Goal: Task Accomplishment & Management: Complete application form

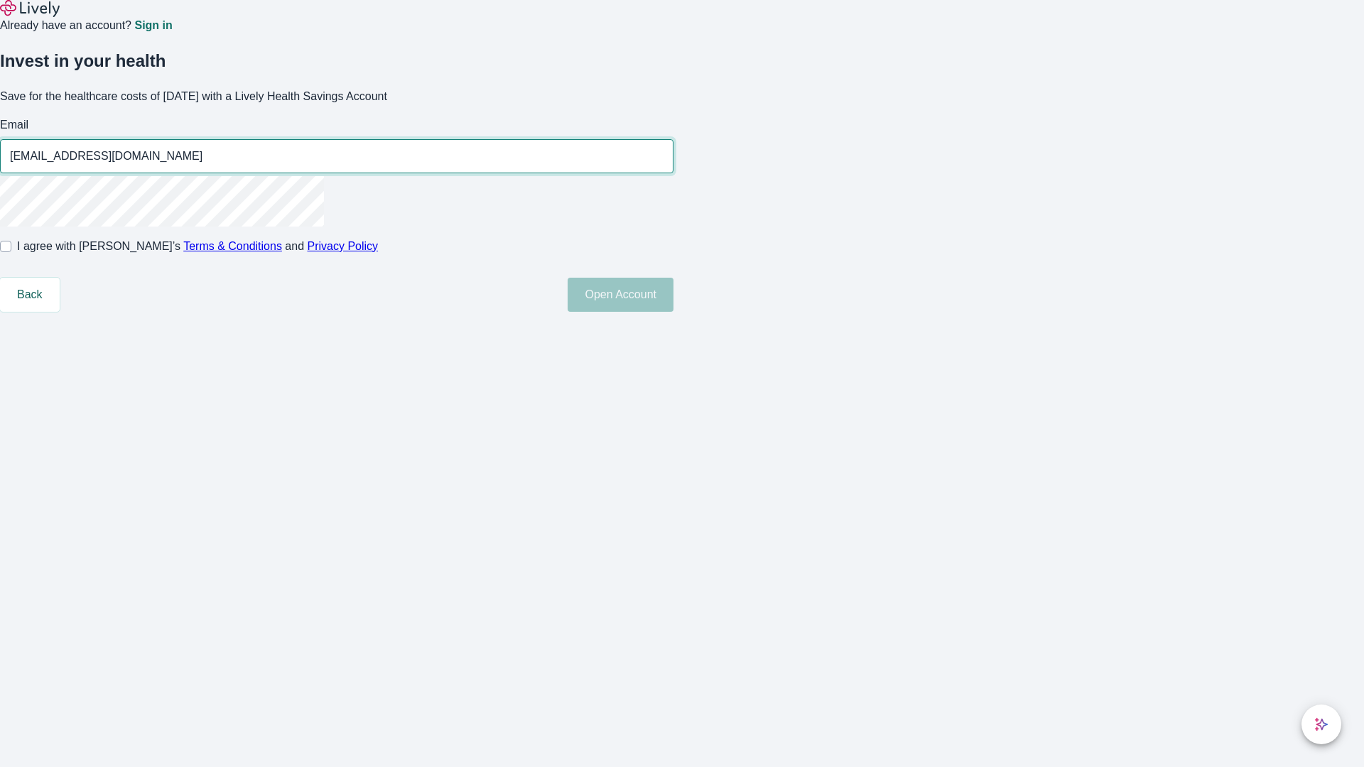
type input "[EMAIL_ADDRESS][DOMAIN_NAME]"
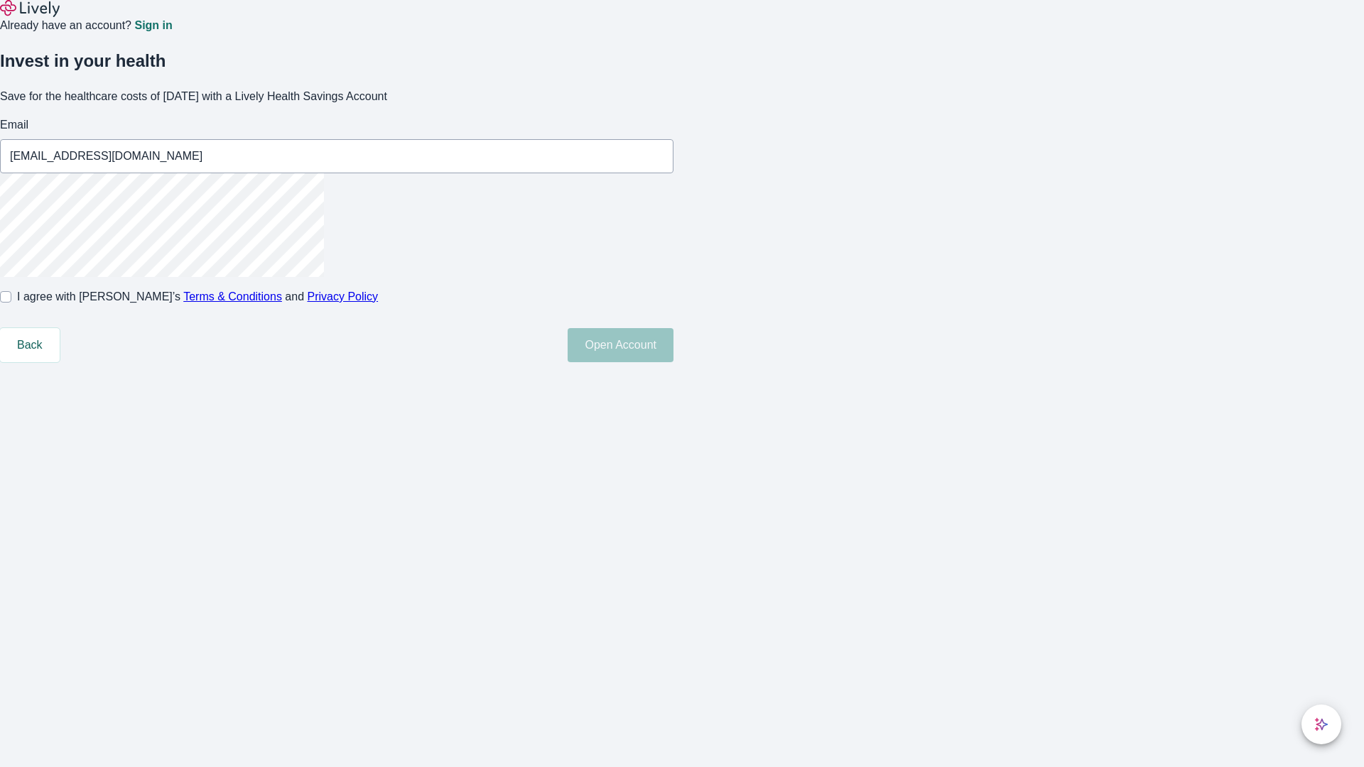
click at [11, 303] on input "I agree with Lively’s Terms & Conditions and Privacy Policy" at bounding box center [5, 296] width 11 height 11
checkbox input "true"
click at [673, 362] on button "Open Account" at bounding box center [620, 345] width 106 height 34
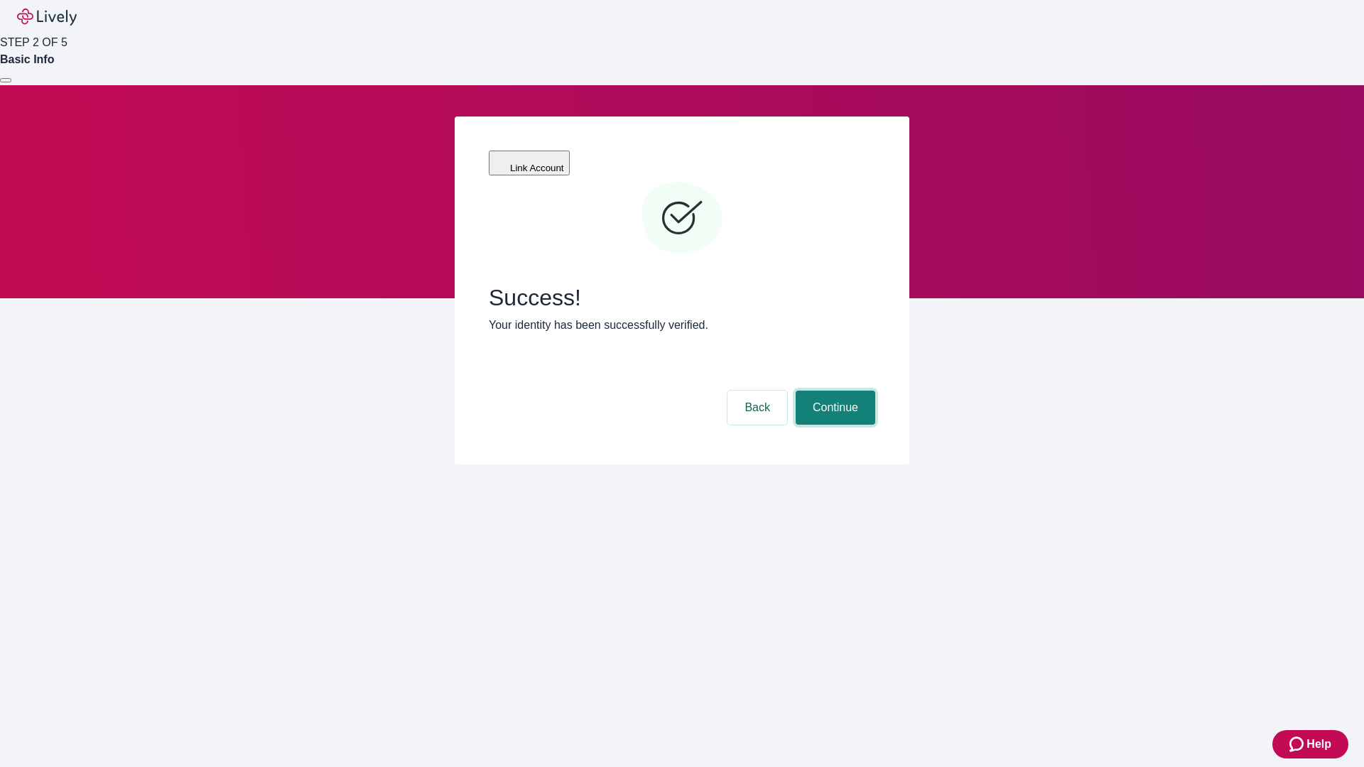
click at [833, 391] on button "Continue" at bounding box center [835, 408] width 80 height 34
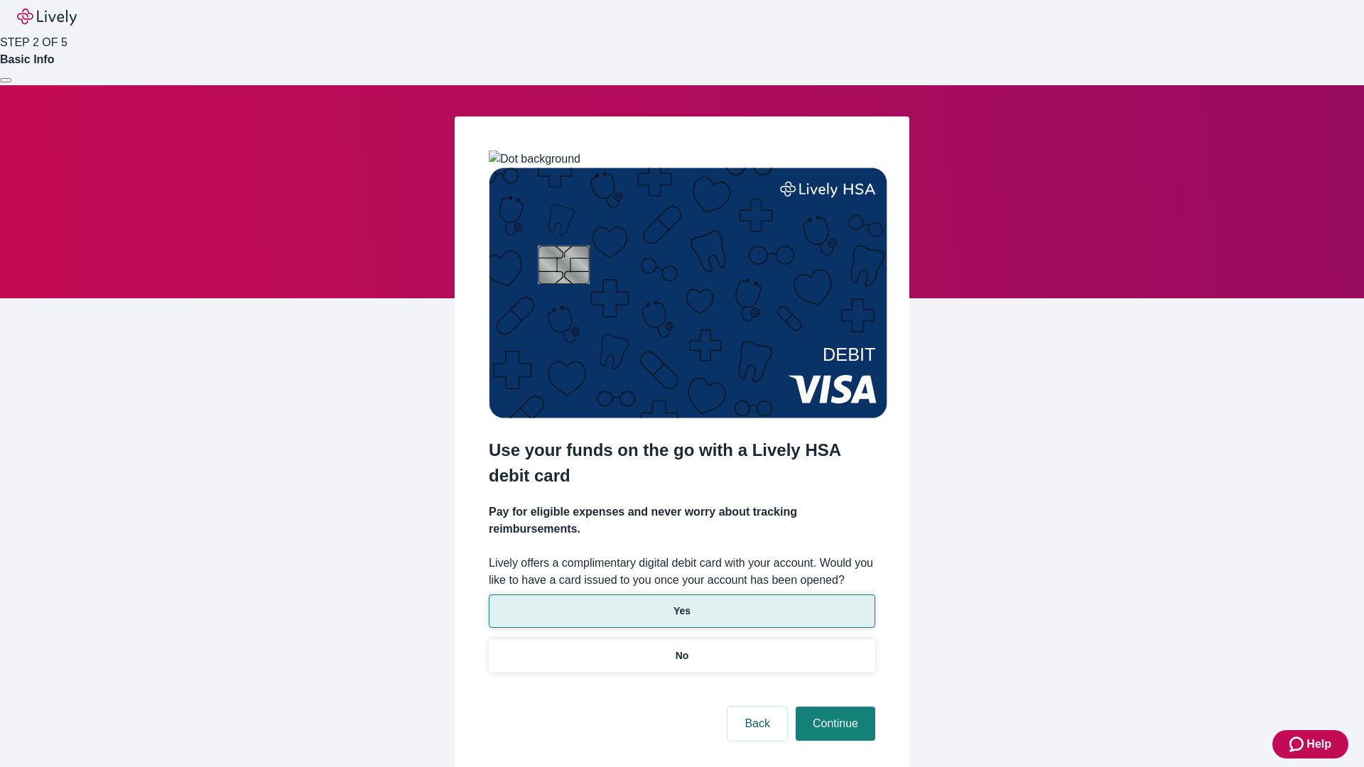
click at [681, 604] on p "Yes" at bounding box center [681, 611] width 17 height 15
click at [833, 707] on button "Continue" at bounding box center [835, 724] width 80 height 34
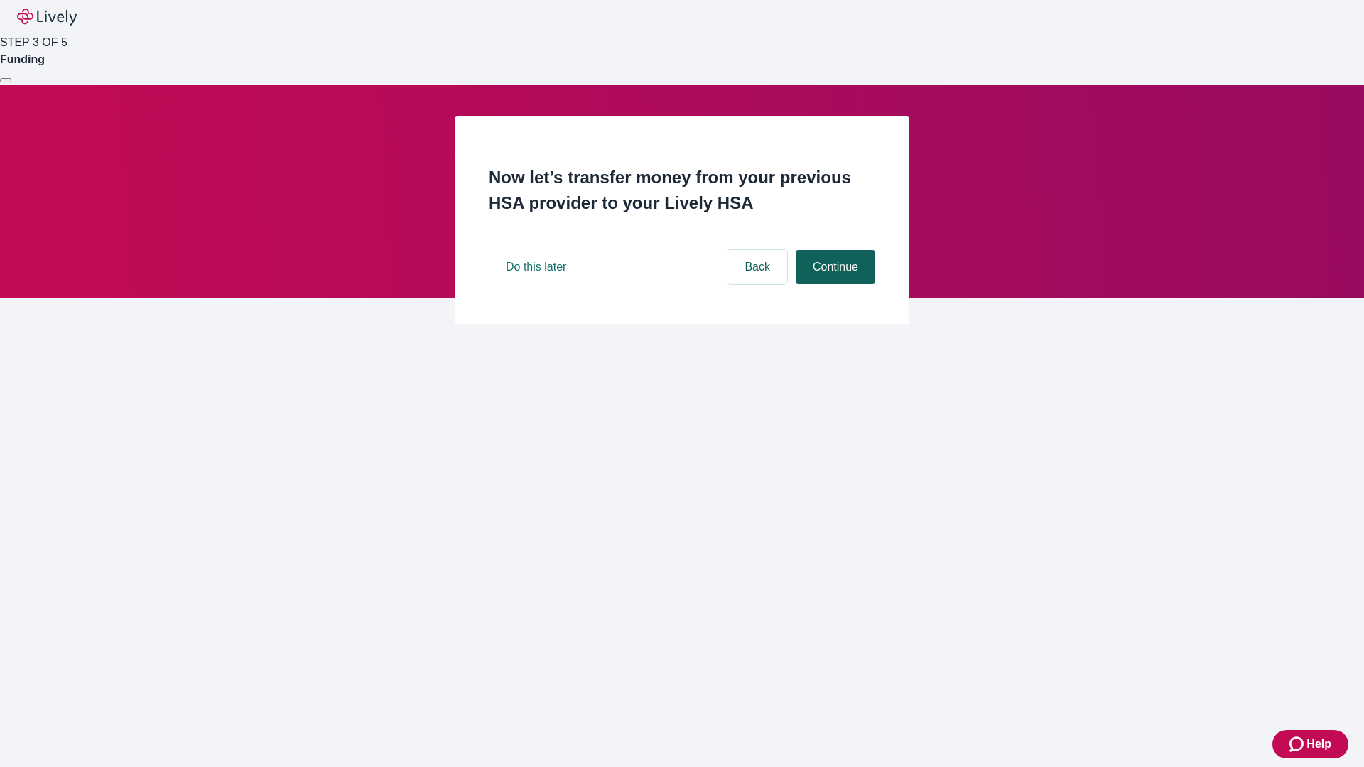
click at [833, 284] on button "Continue" at bounding box center [835, 267] width 80 height 34
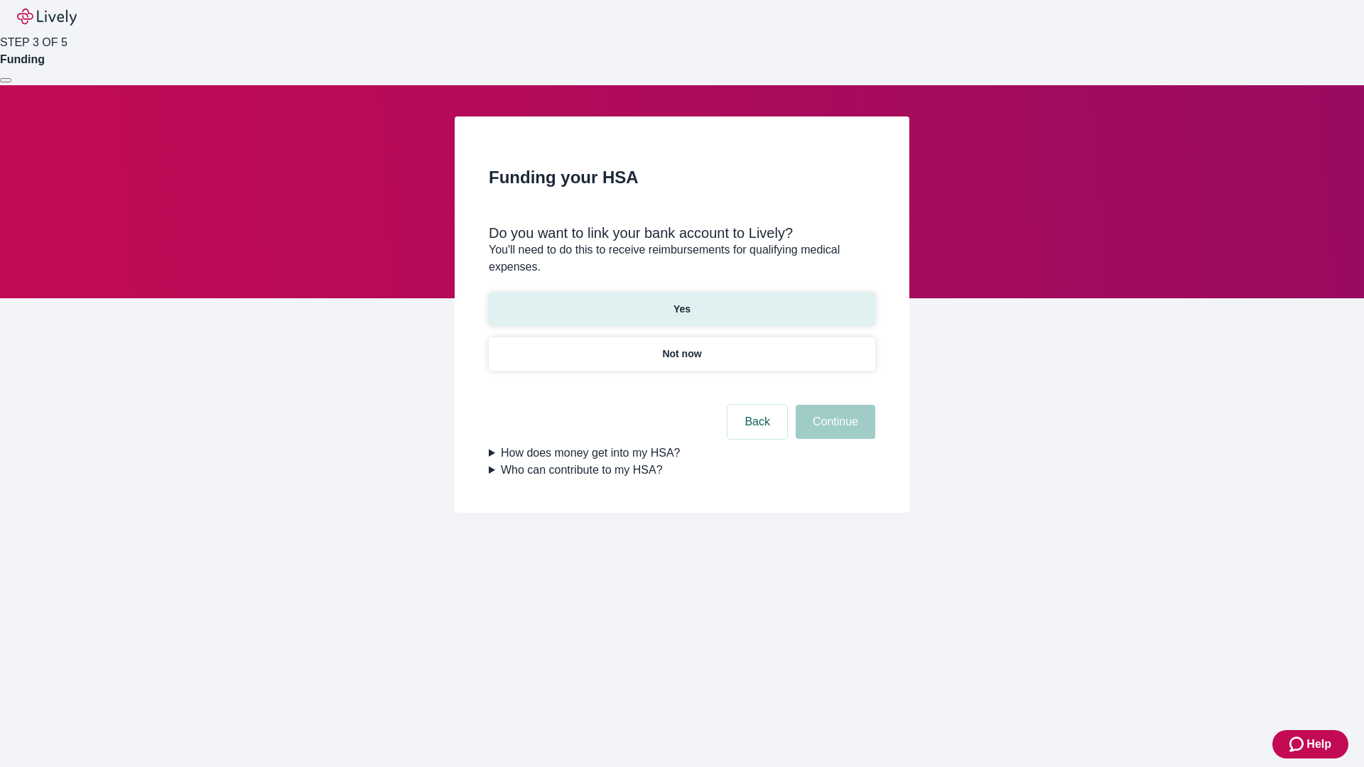
click at [681, 302] on p "Yes" at bounding box center [681, 309] width 17 height 15
click at [833, 405] on button "Continue" at bounding box center [835, 422] width 80 height 34
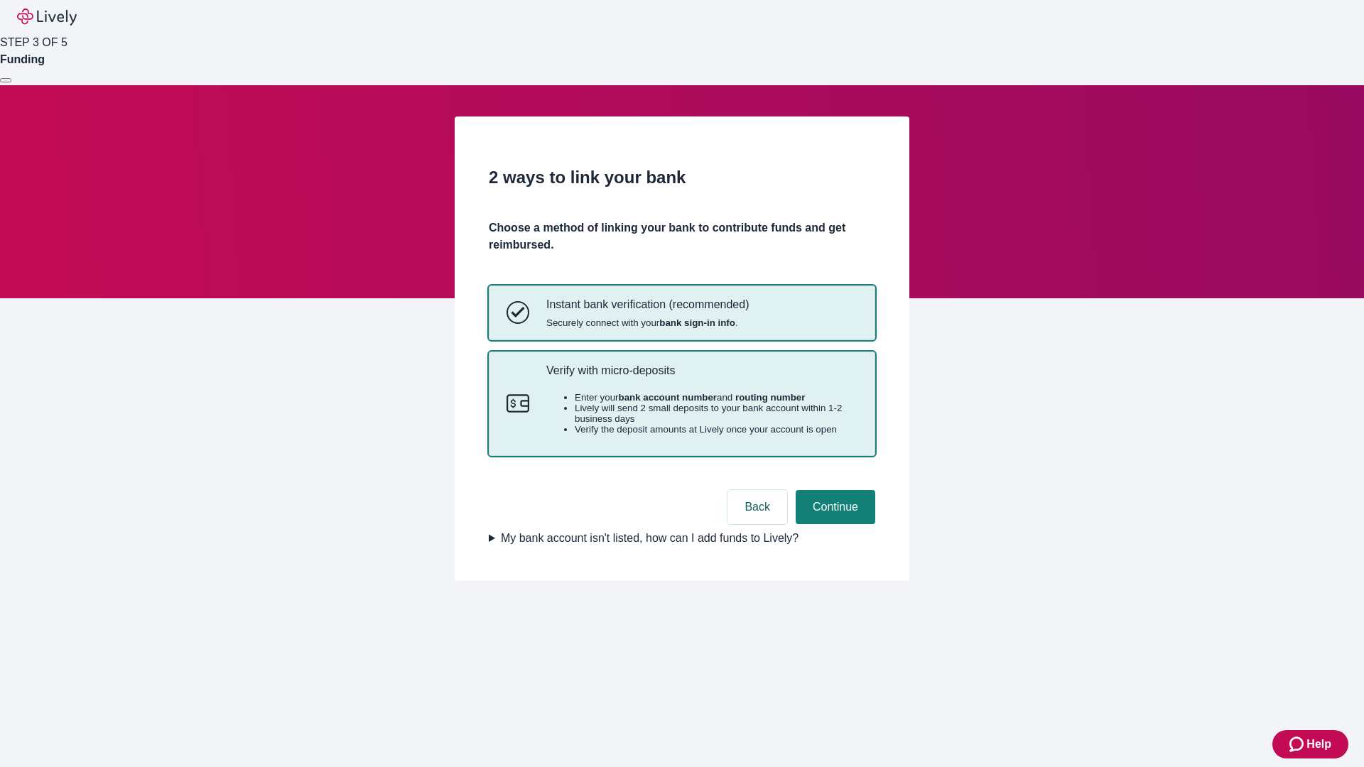
click at [701, 377] on p "Verify with micro-deposits" at bounding box center [701, 370] width 311 height 13
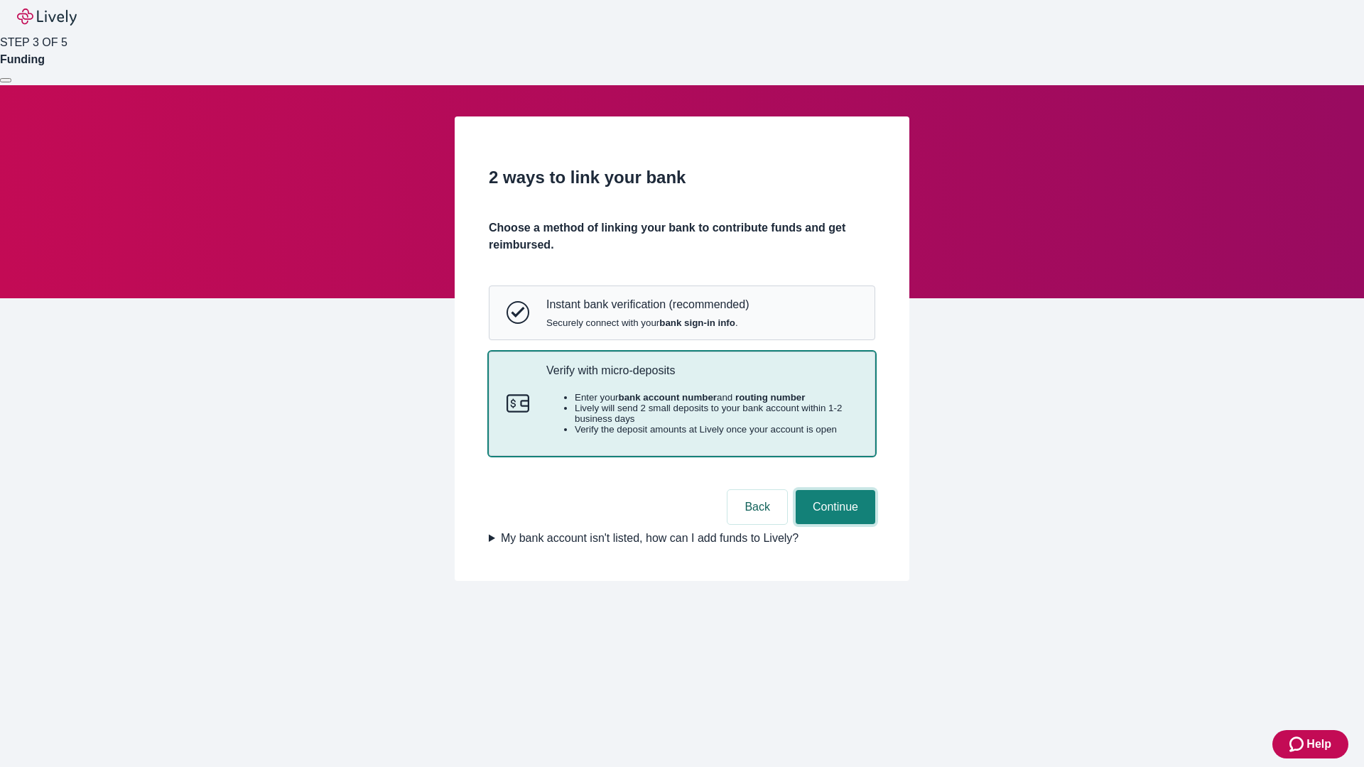
click at [833, 524] on button "Continue" at bounding box center [835, 507] width 80 height 34
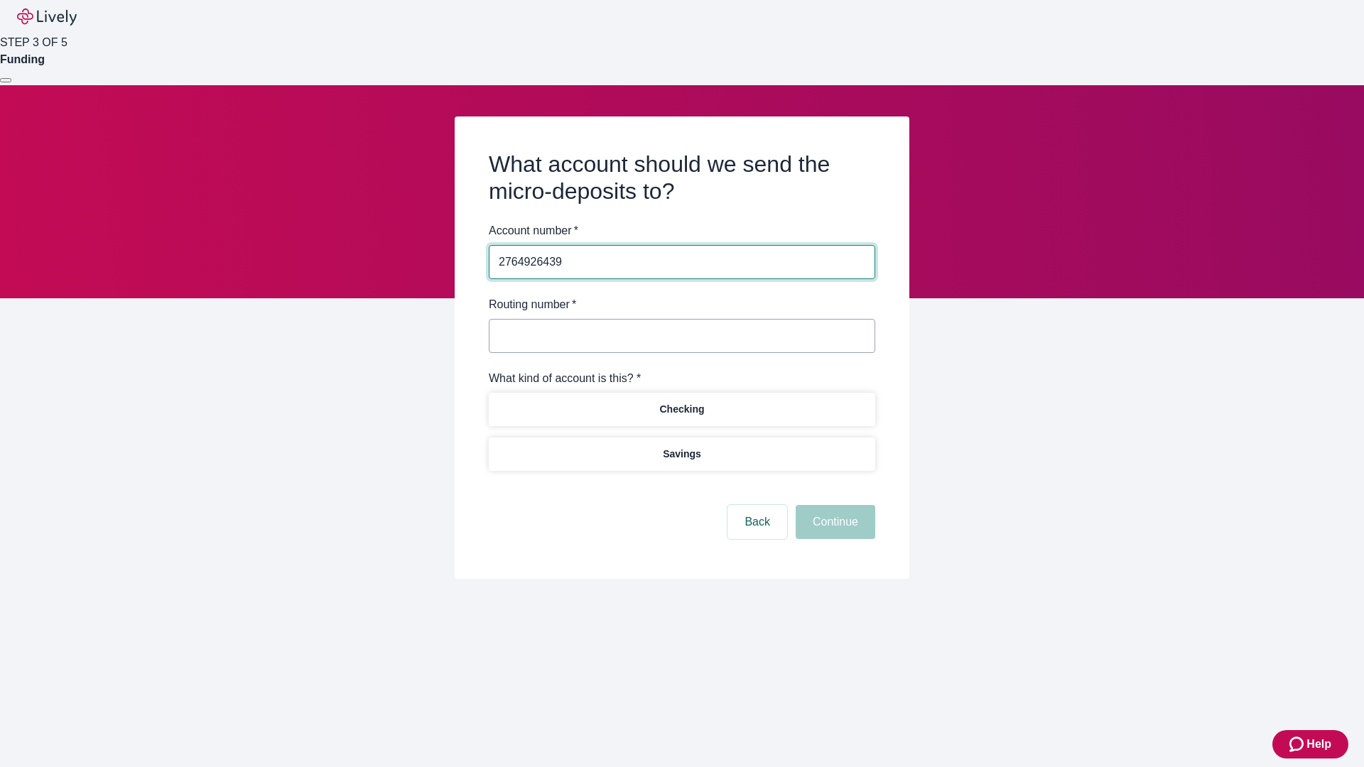
type input "2764926439"
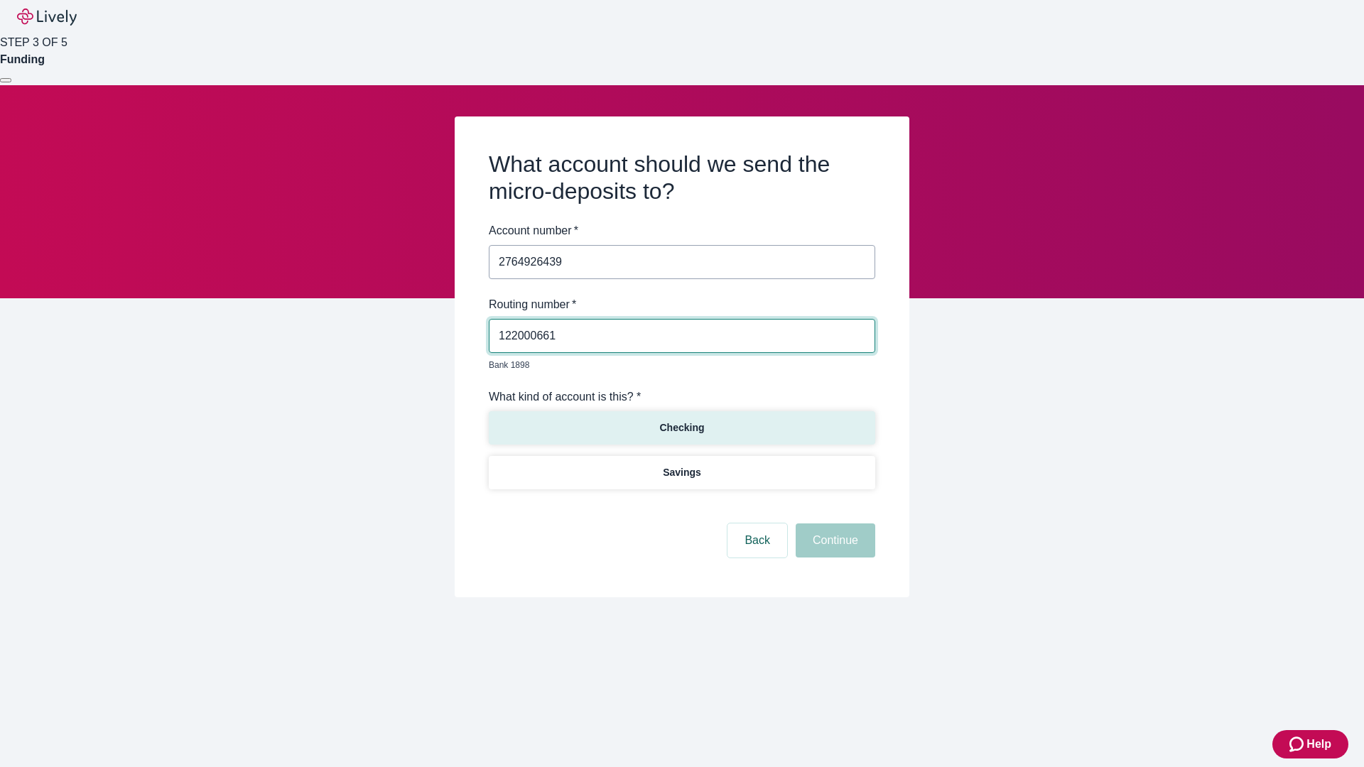
type input "122000661"
click at [681, 420] on p "Checking" at bounding box center [681, 427] width 45 height 15
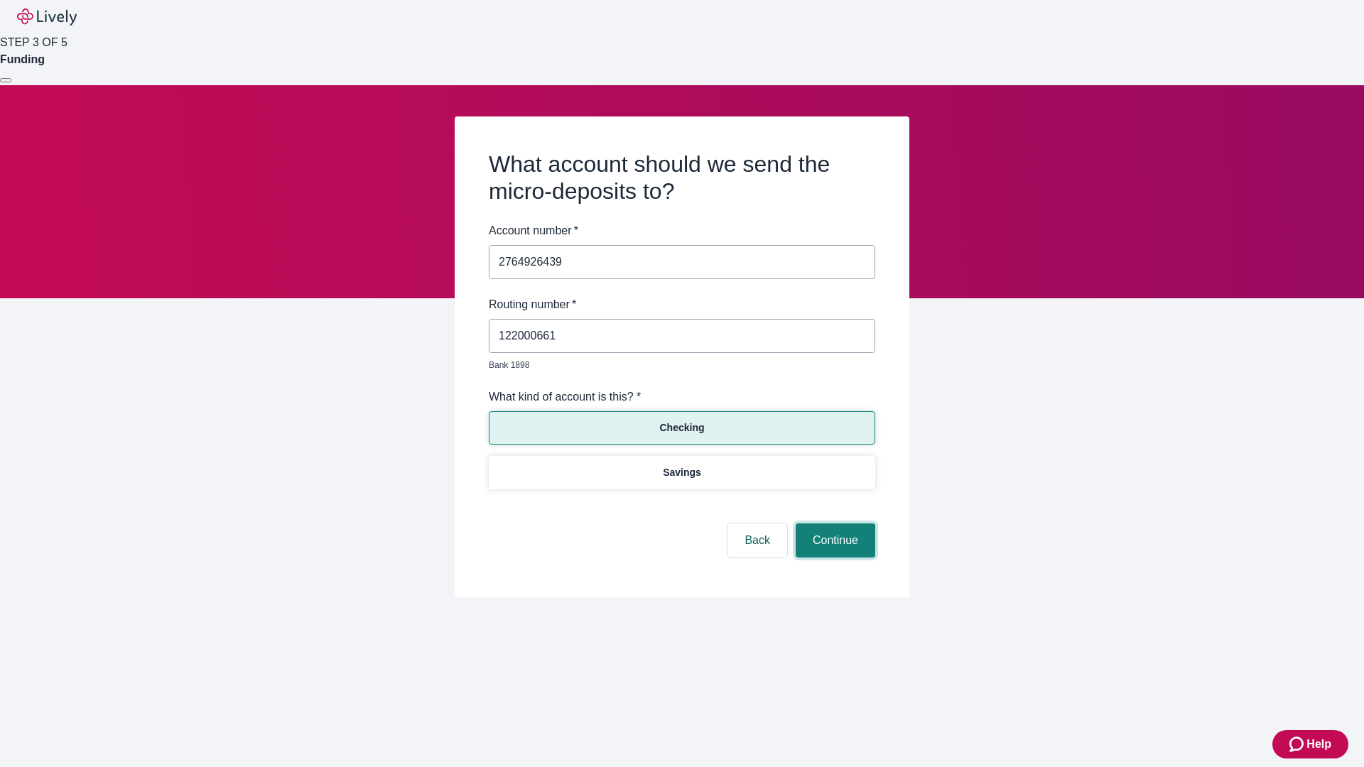
click at [833, 524] on button "Continue" at bounding box center [835, 540] width 80 height 34
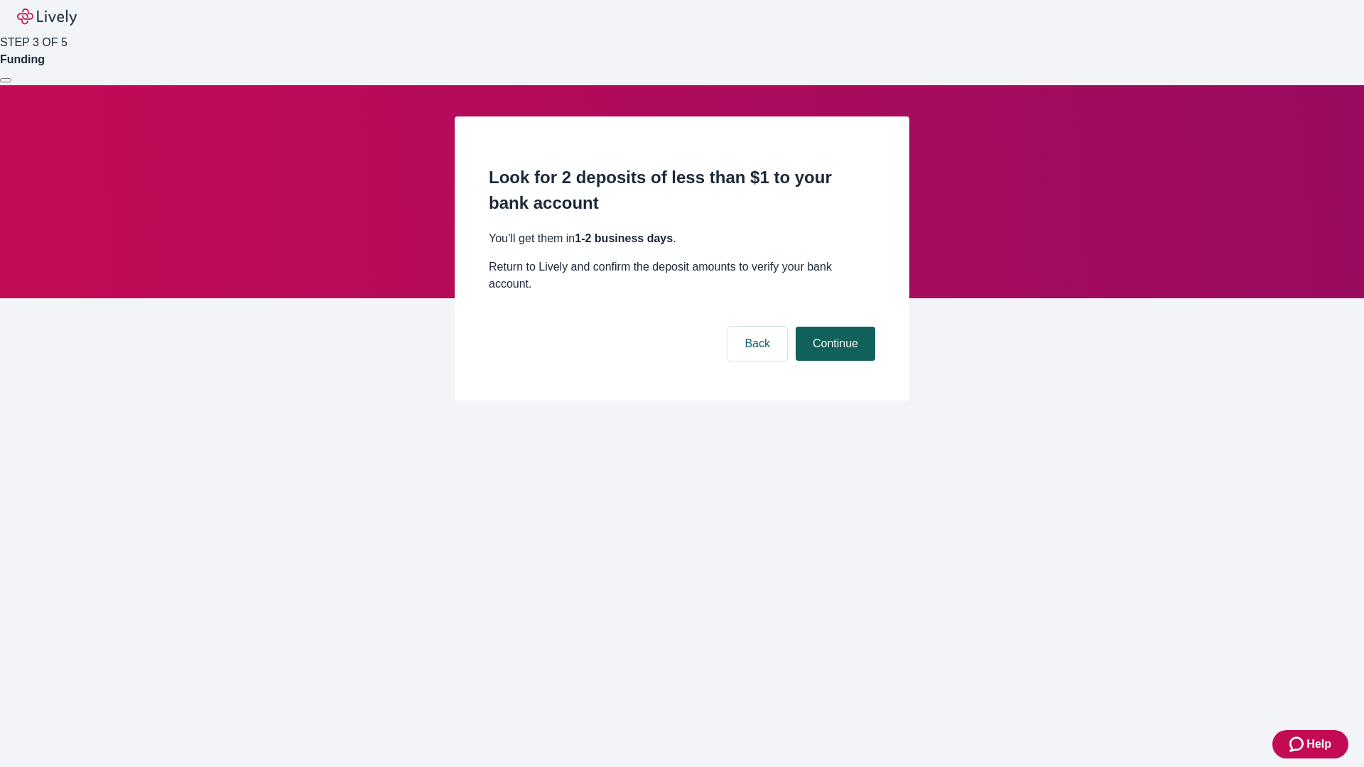
click at [833, 327] on button "Continue" at bounding box center [835, 344] width 80 height 34
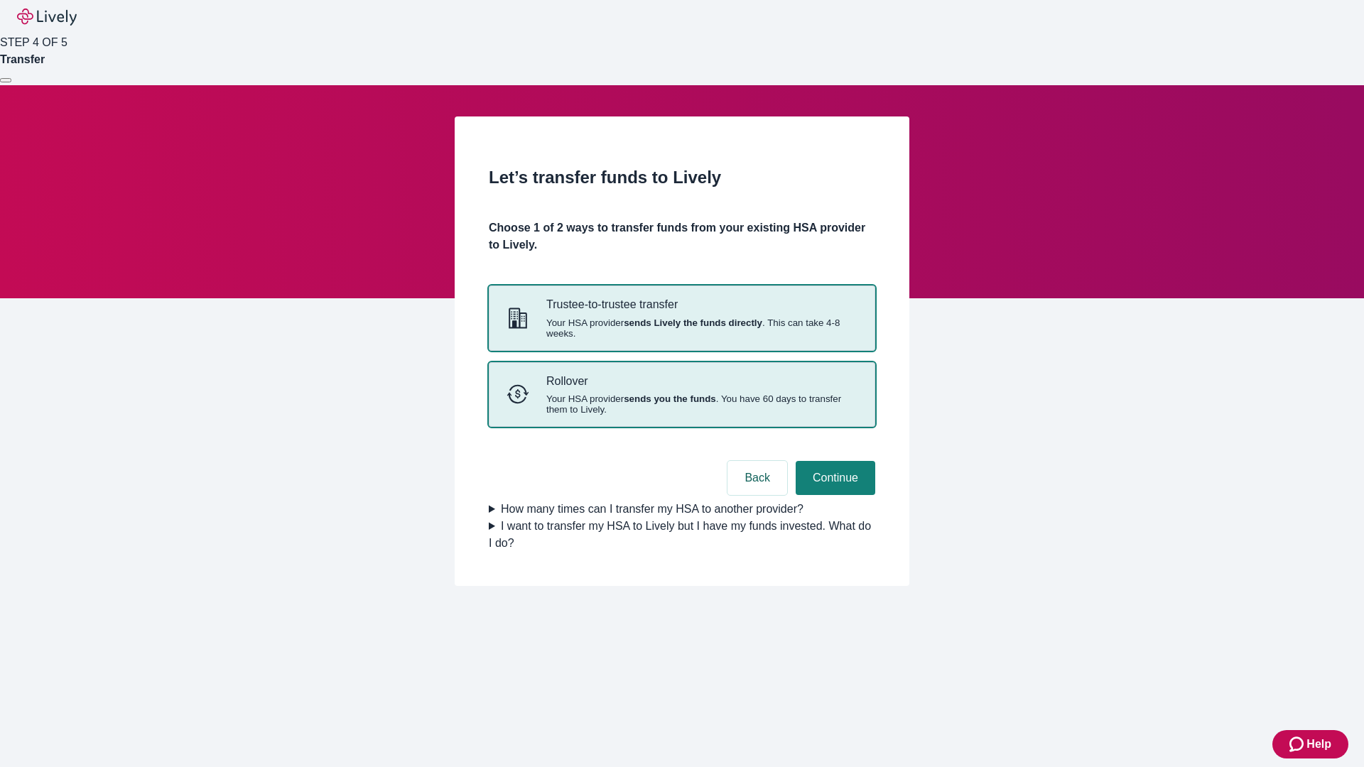
click at [681, 404] on strong "sends you the funds" at bounding box center [670, 398] width 92 height 11
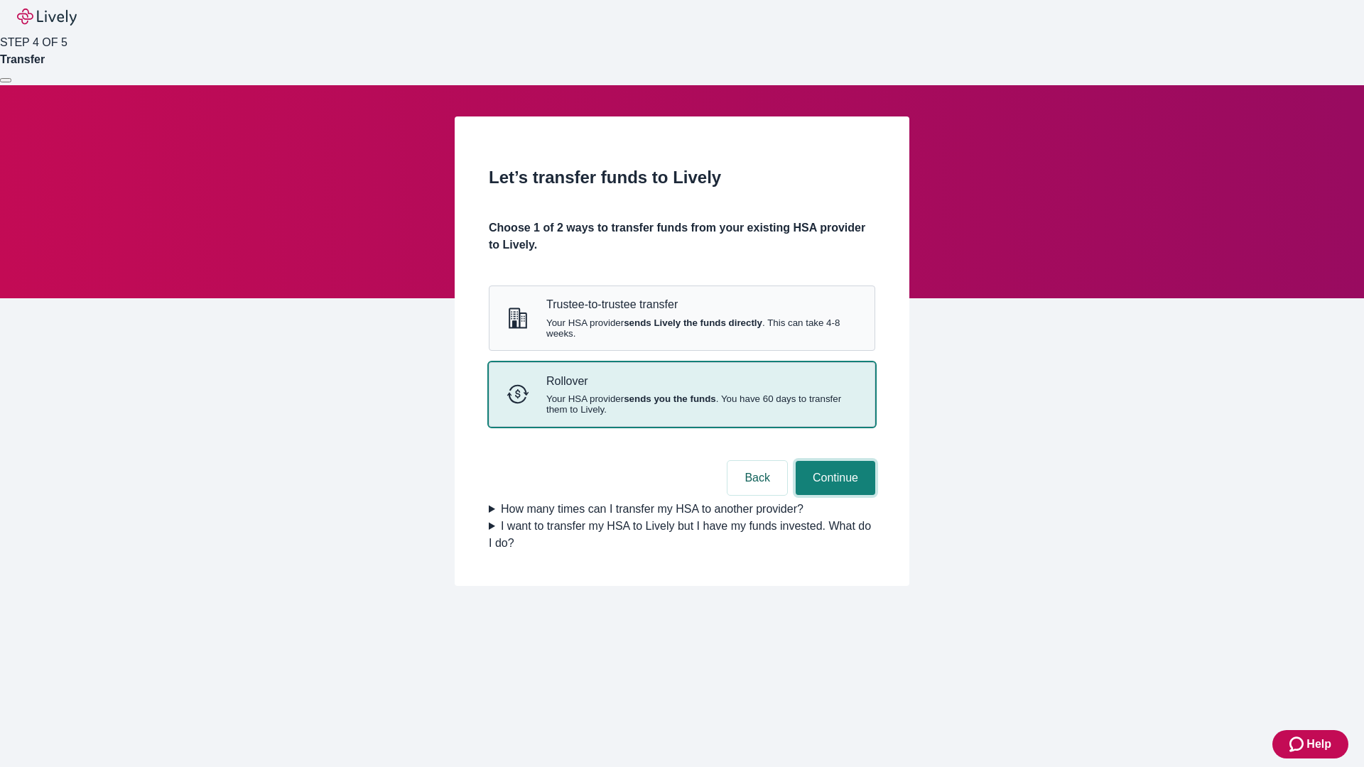
click at [833, 495] on button "Continue" at bounding box center [835, 478] width 80 height 34
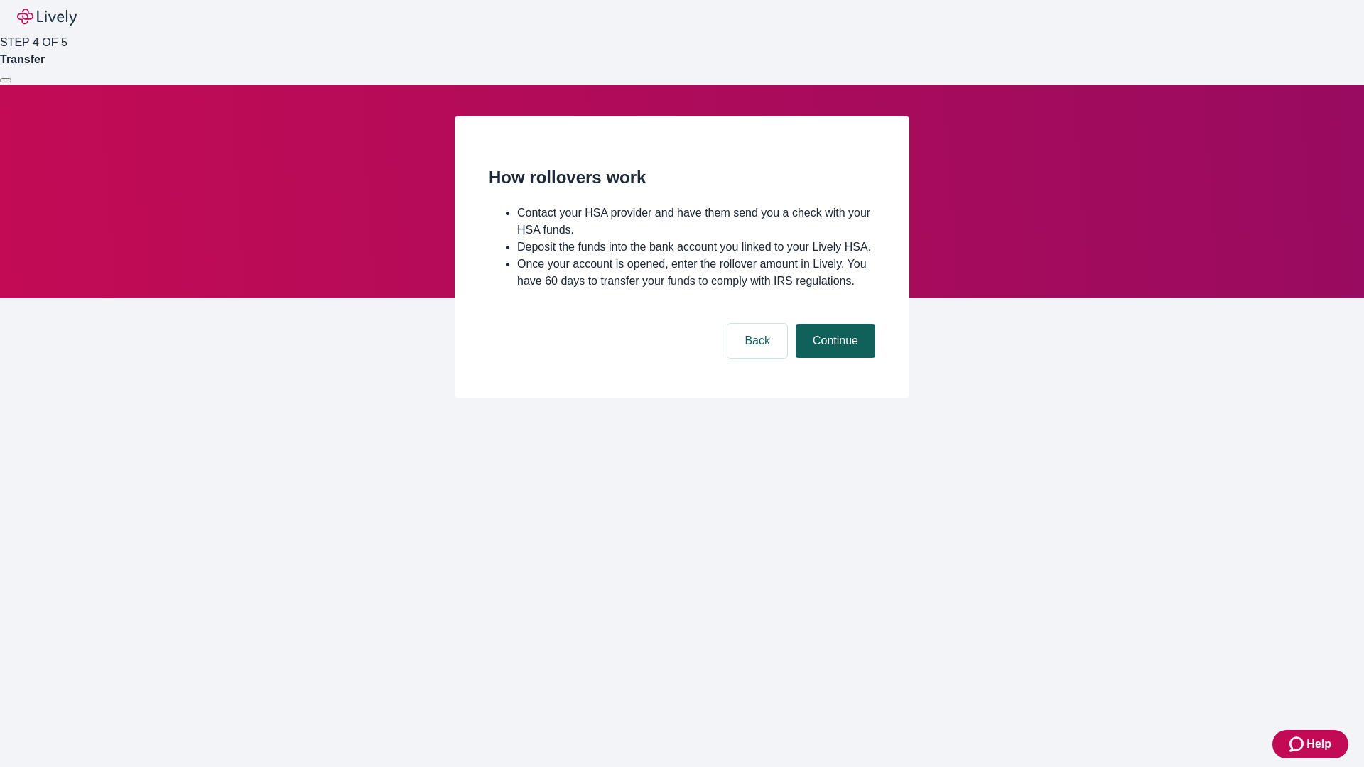
click at [833, 358] on button "Continue" at bounding box center [835, 341] width 80 height 34
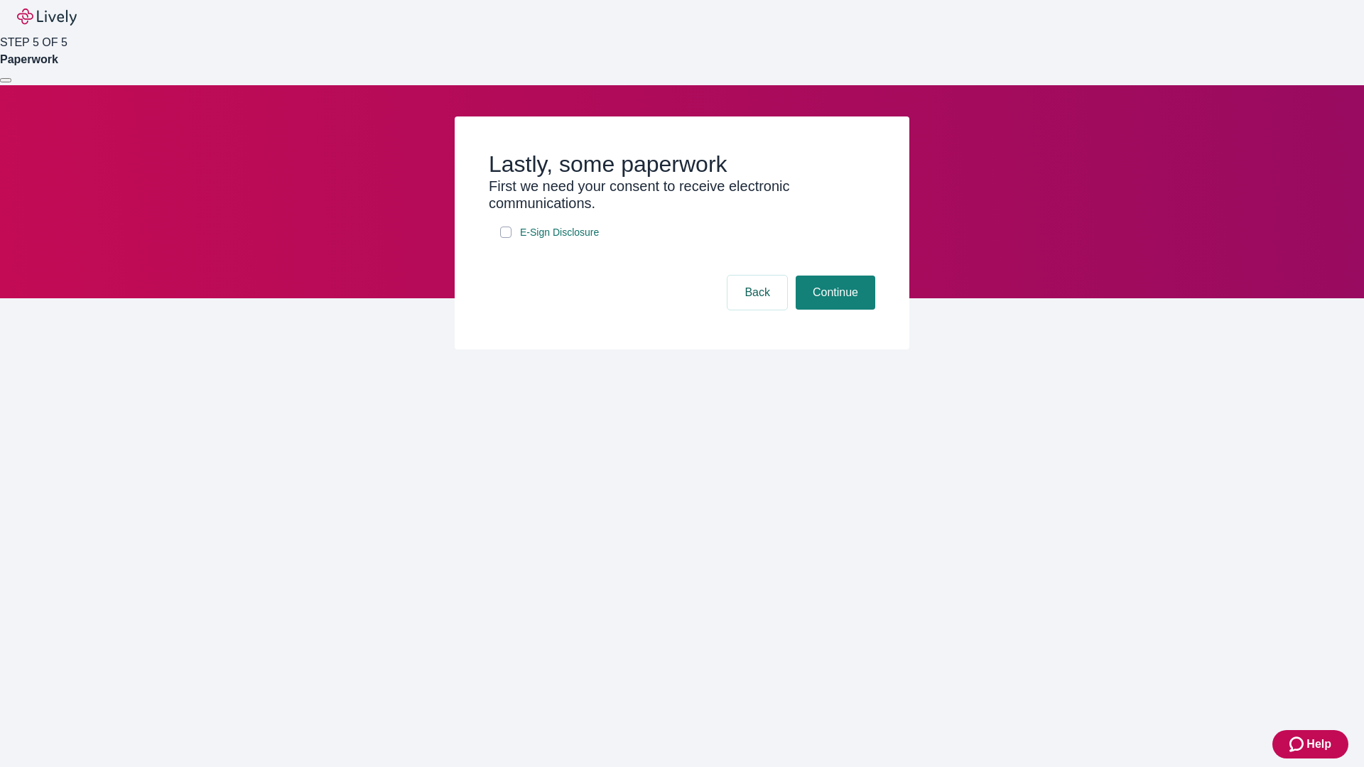
click at [506, 238] on input "E-Sign Disclosure" at bounding box center [505, 232] width 11 height 11
checkbox input "true"
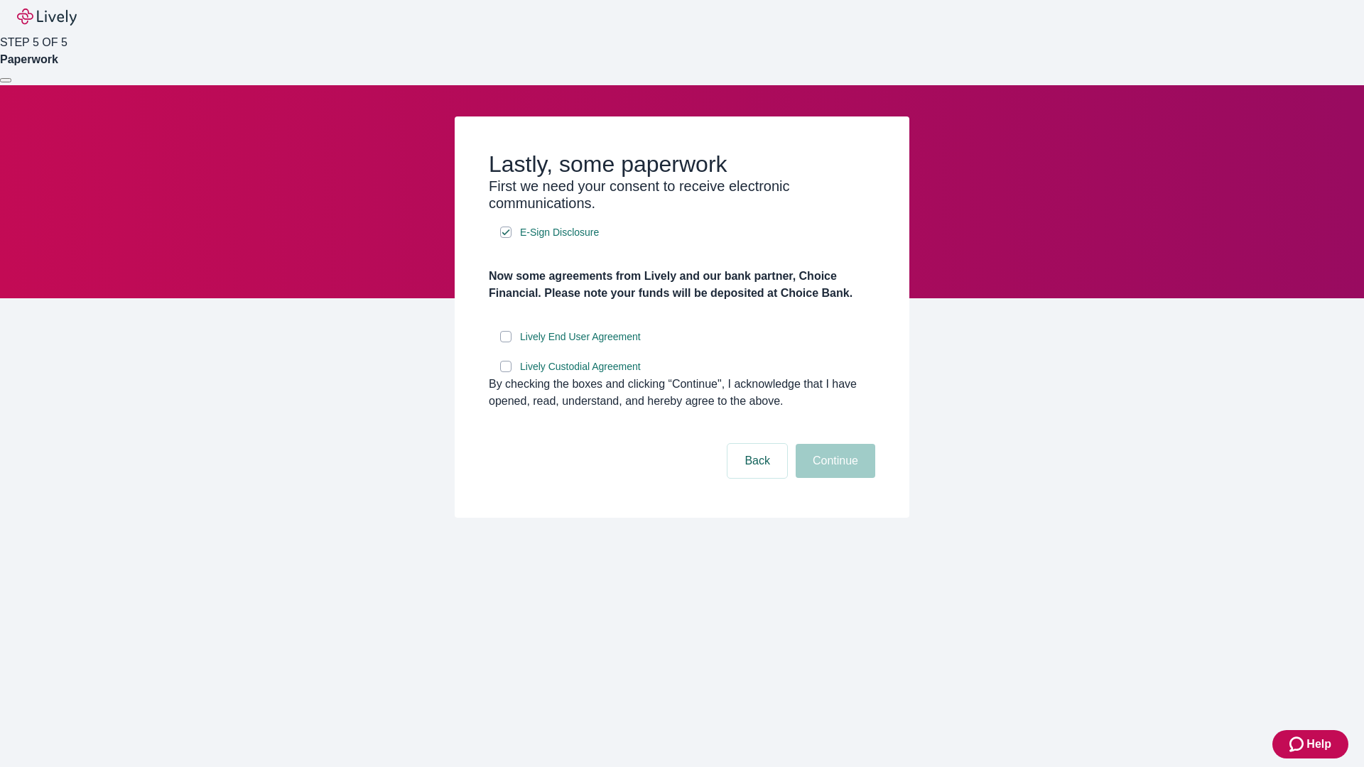
click at [506, 342] on input "Lively End User Agreement" at bounding box center [505, 336] width 11 height 11
checkbox input "true"
click at [506, 372] on input "Lively Custodial Agreement" at bounding box center [505, 366] width 11 height 11
checkbox input "true"
click at [833, 478] on button "Continue" at bounding box center [835, 461] width 80 height 34
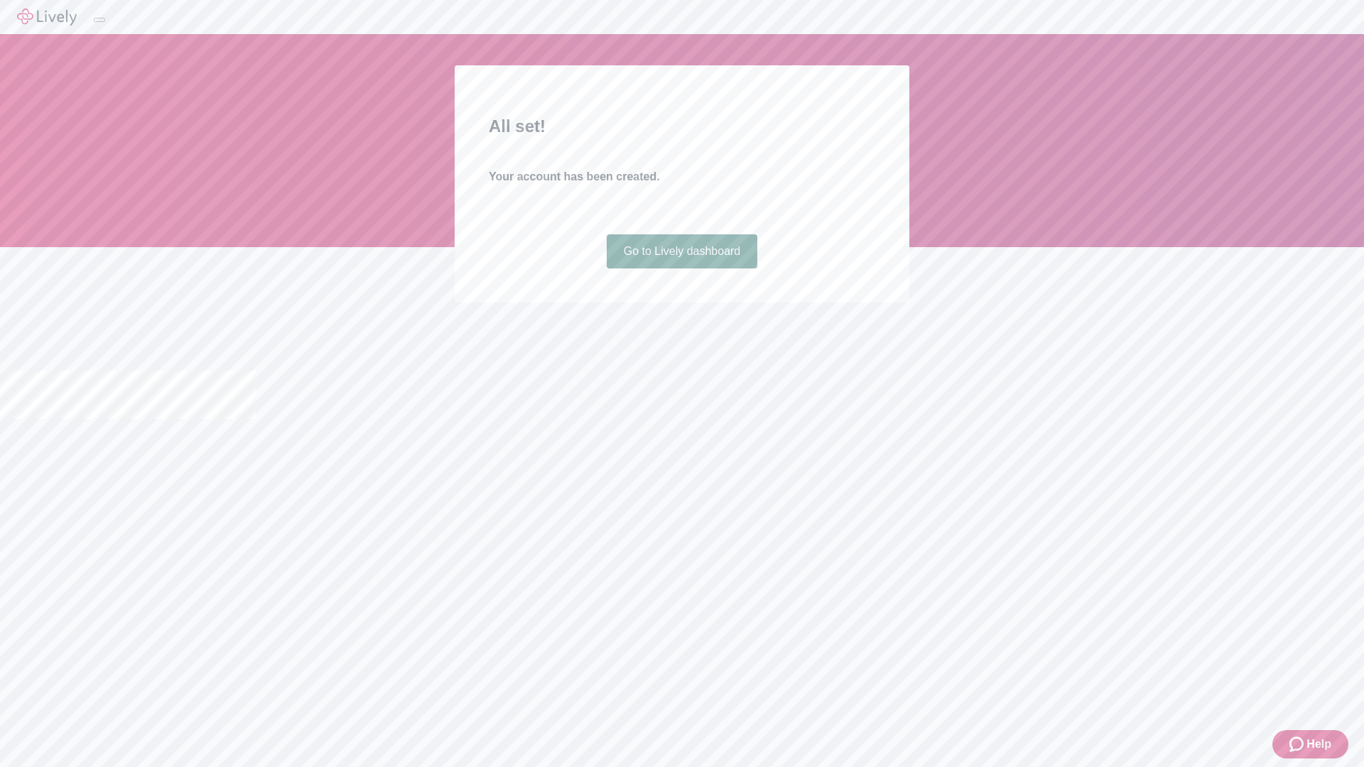
click at [681, 268] on link "Go to Lively dashboard" at bounding box center [681, 251] width 151 height 34
